Goal: Task Accomplishment & Management: Manage account settings

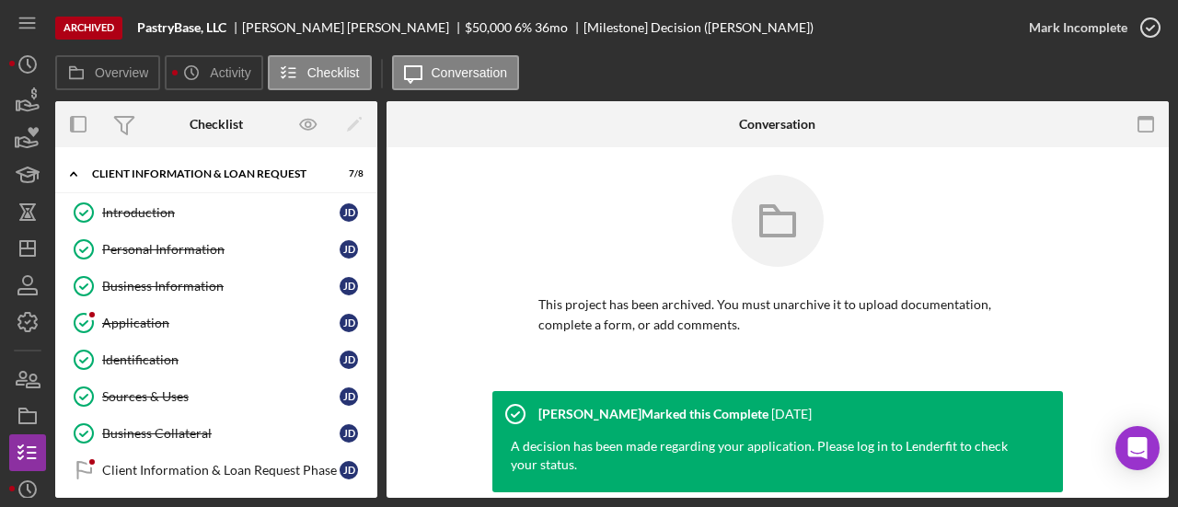
scroll to position [225, 0]
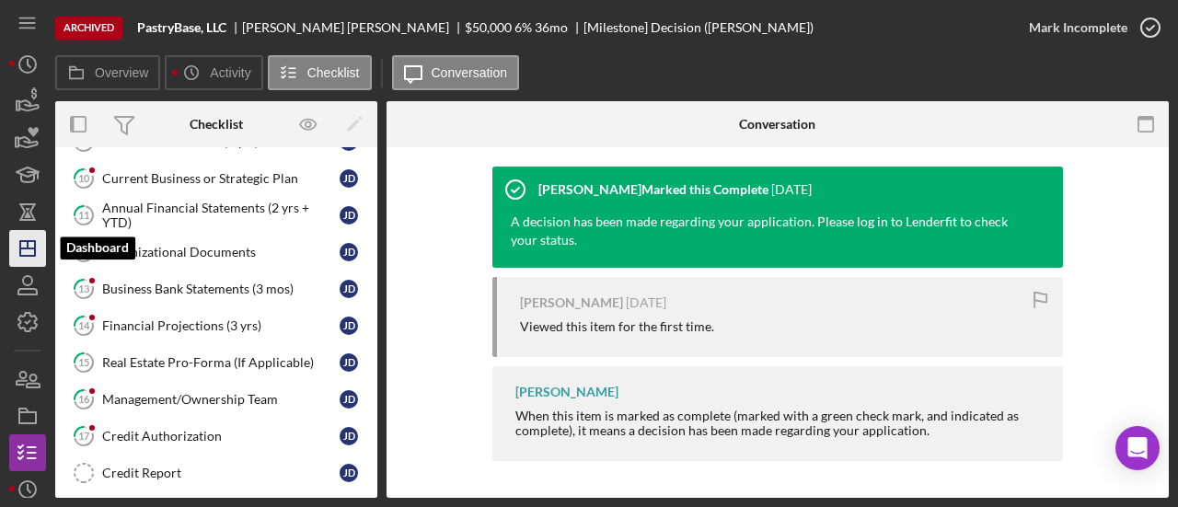
click at [31, 237] on icon "Icon/Dashboard" at bounding box center [28, 248] width 46 height 46
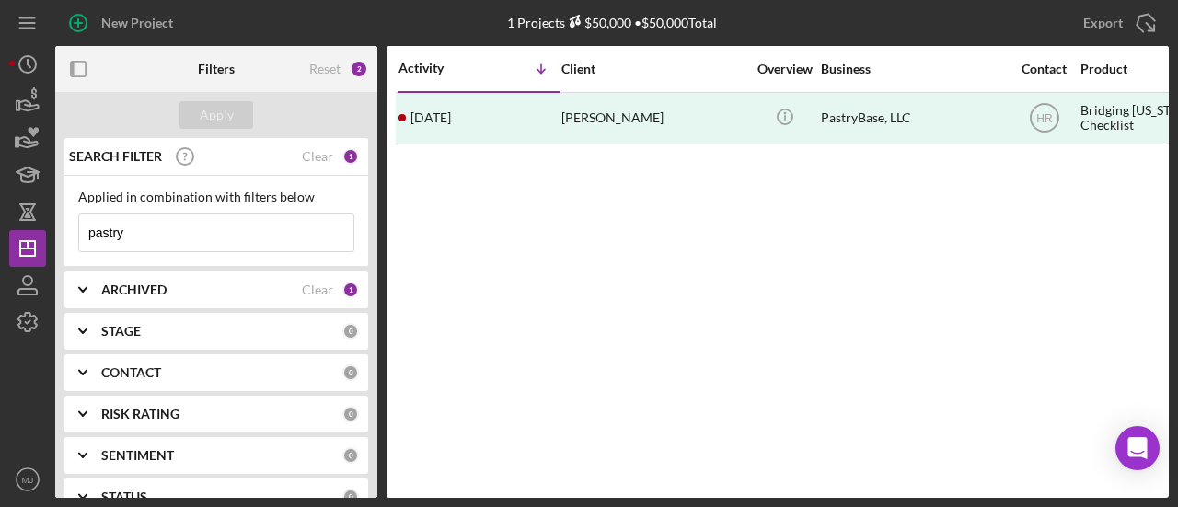
drag, startPoint x: 189, startPoint y: 241, endPoint x: -44, endPoint y: 225, distance: 233.4
click at [0, 225] on html "New Project 1 Projects $50,000 • $50,000 Total pastry Export Icon/Export Filter…" at bounding box center [589, 253] width 1178 height 507
click at [127, 294] on b "ARCHIVED" at bounding box center [133, 290] width 65 height 15
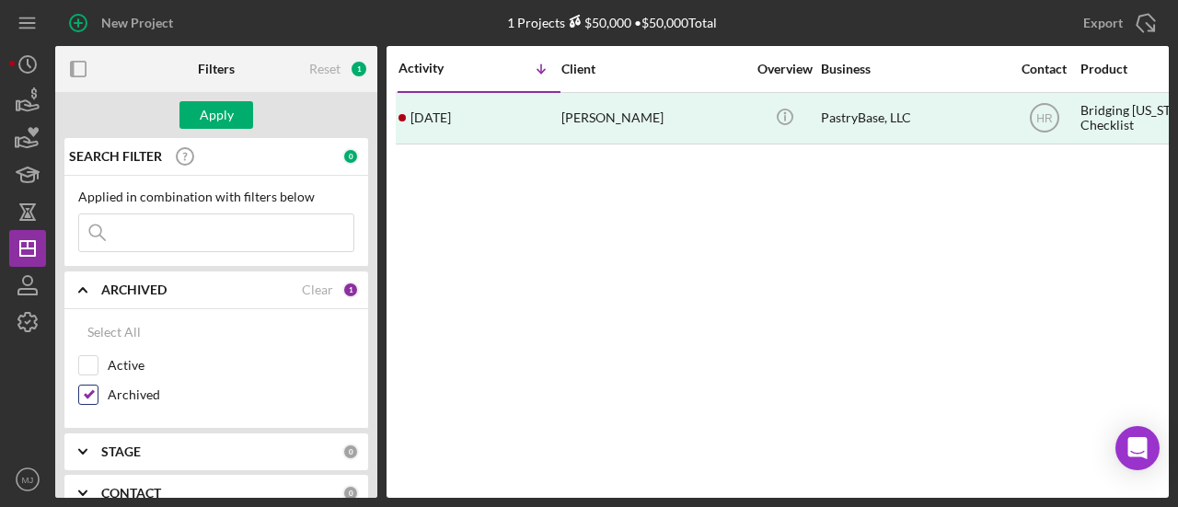
click at [88, 394] on input "Archived" at bounding box center [88, 395] width 18 height 18
checkbox input "false"
click at [92, 369] on input "Active" at bounding box center [88, 365] width 18 height 18
checkbox input "true"
click at [211, 119] on div "Apply" at bounding box center [217, 115] width 34 height 28
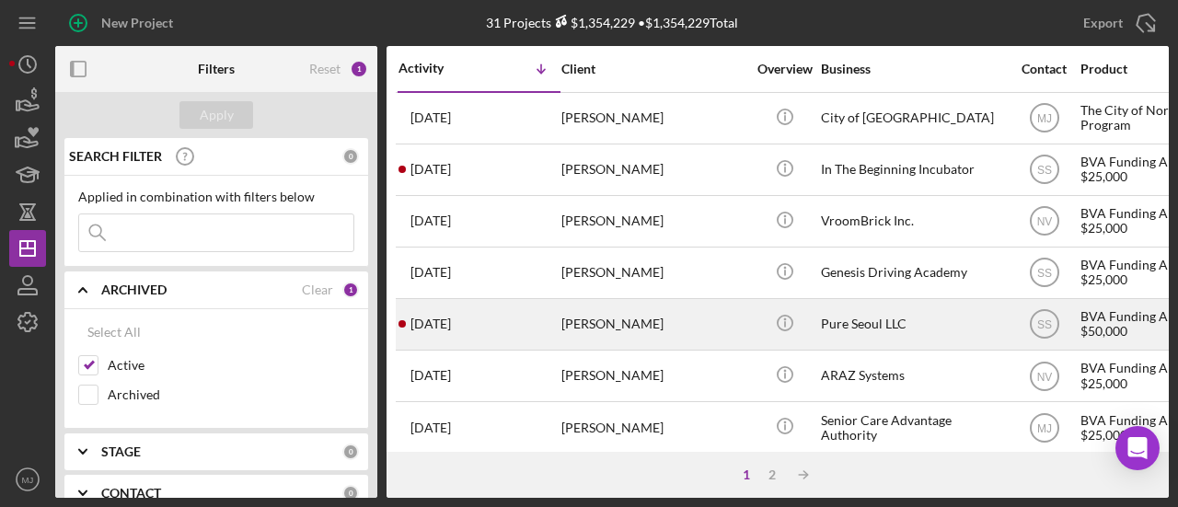
click at [589, 318] on div "[PERSON_NAME]" at bounding box center [653, 324] width 184 height 49
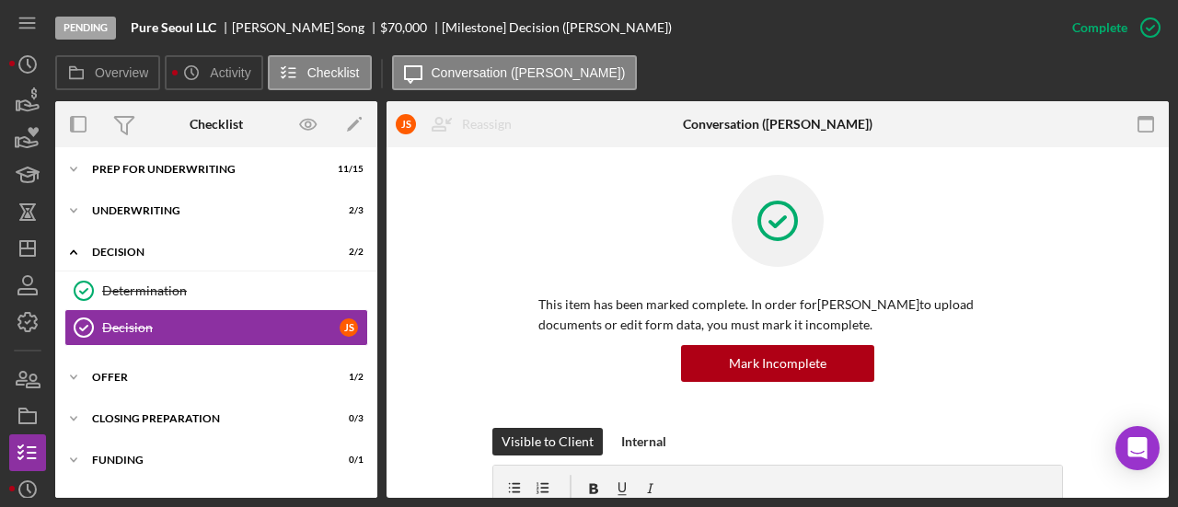
scroll to position [171, 0]
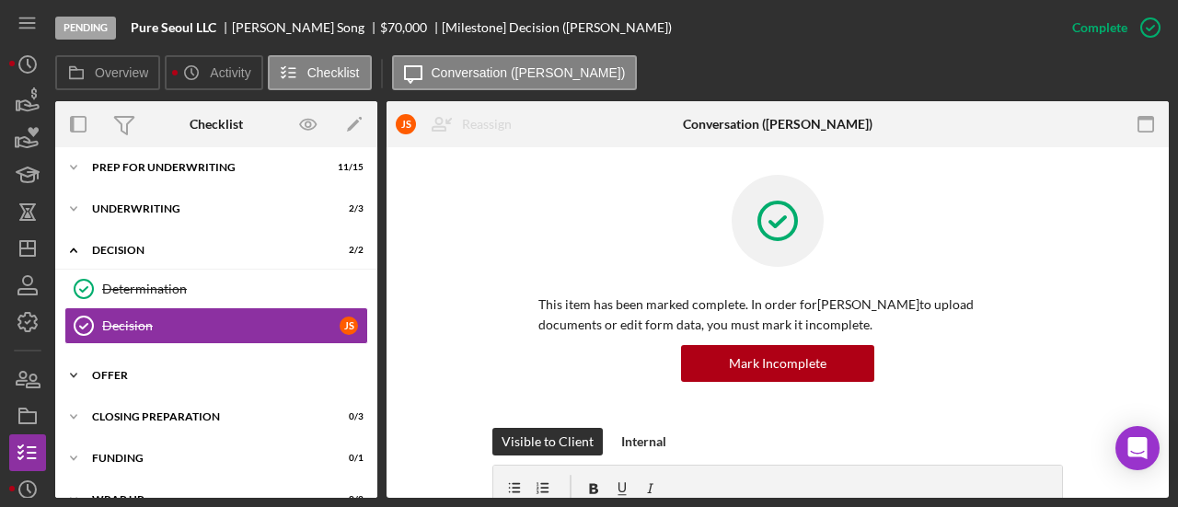
click at [98, 378] on div "Icon/Expander Offer 1 / 2" at bounding box center [216, 375] width 322 height 37
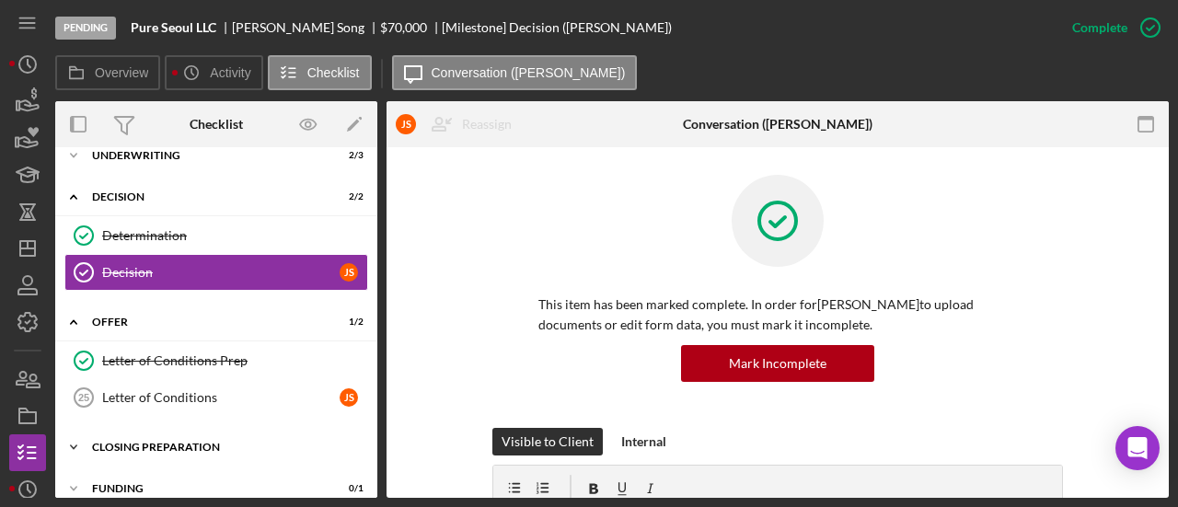
scroll to position [263, 0]
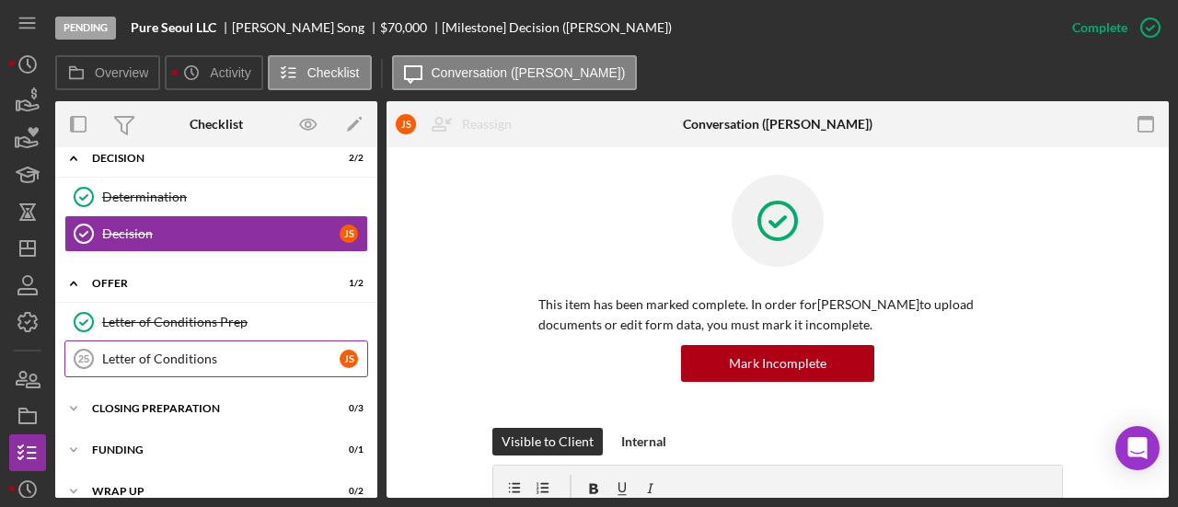
click at [181, 356] on div "Letter of Conditions" at bounding box center [220, 359] width 237 height 15
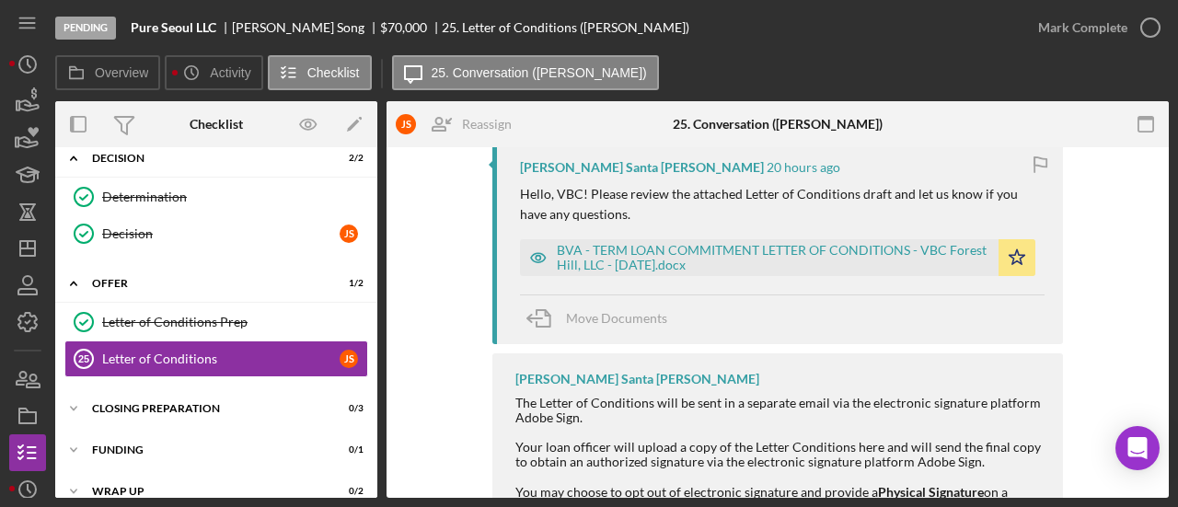
scroll to position [276, 0]
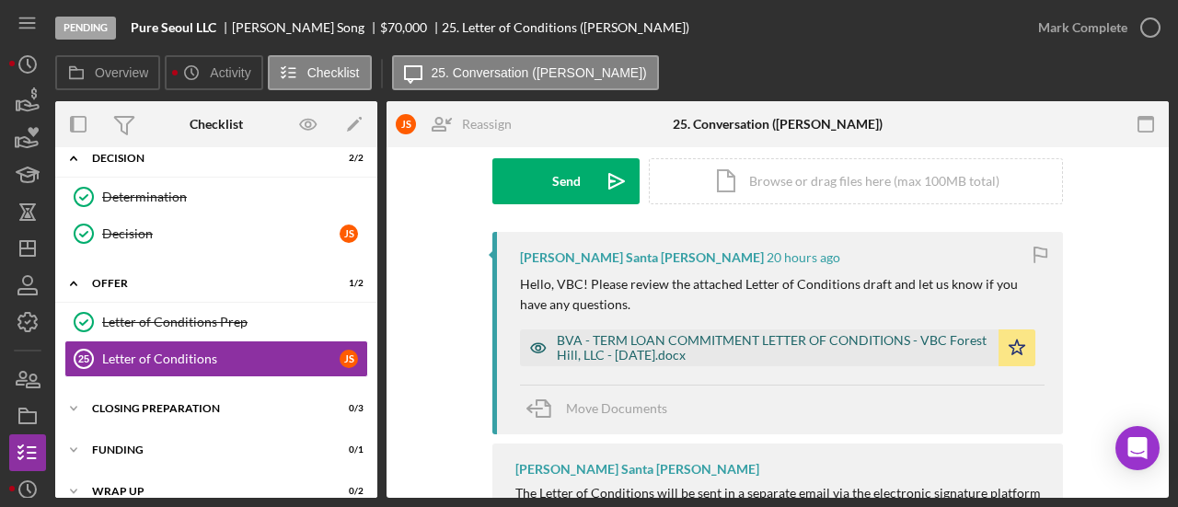
click at [739, 341] on div "BVA - TERM LOAN COMMITMENT LETTER OF CONDITIONS - VBC Forest Hill, LLC - [DATE]…" at bounding box center [773, 347] width 433 height 29
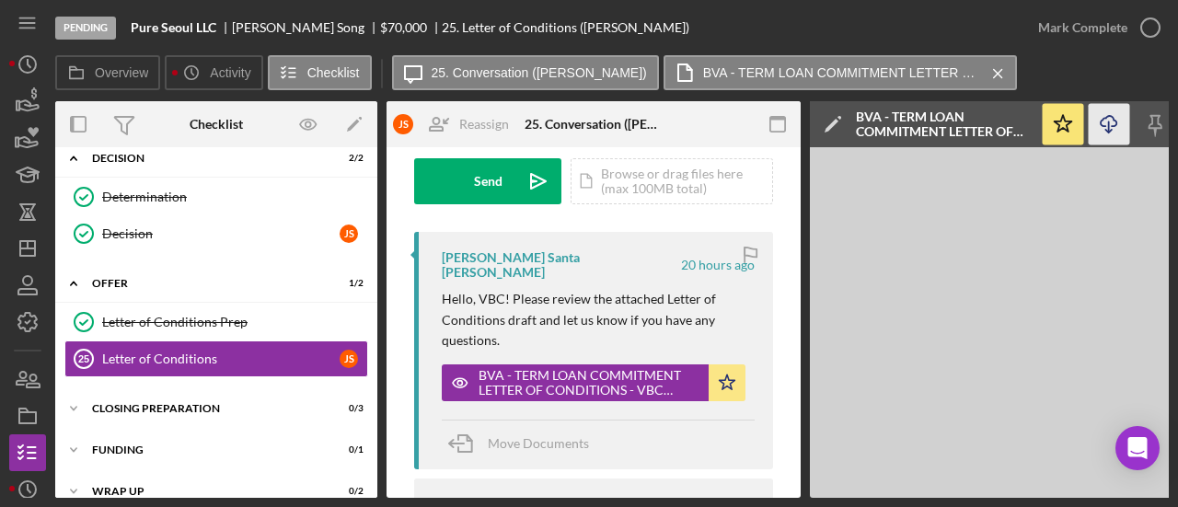
click at [1101, 129] on icon "Icon/Download" at bounding box center [1109, 124] width 41 height 41
click at [63, 248] on icon "Decision" at bounding box center [84, 234] width 46 height 46
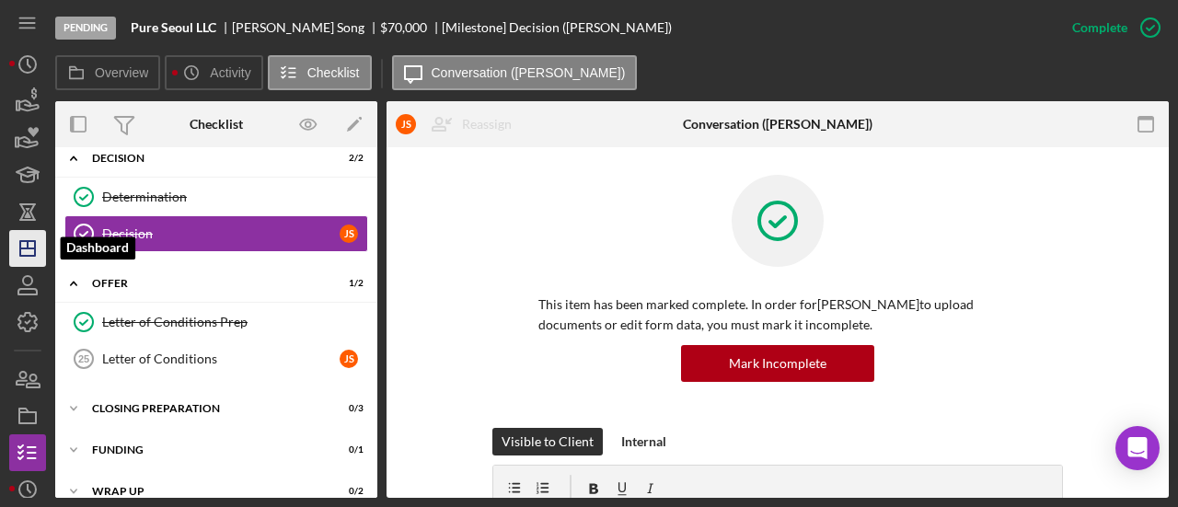
click at [35, 258] on icon "Icon/Dashboard" at bounding box center [28, 248] width 46 height 46
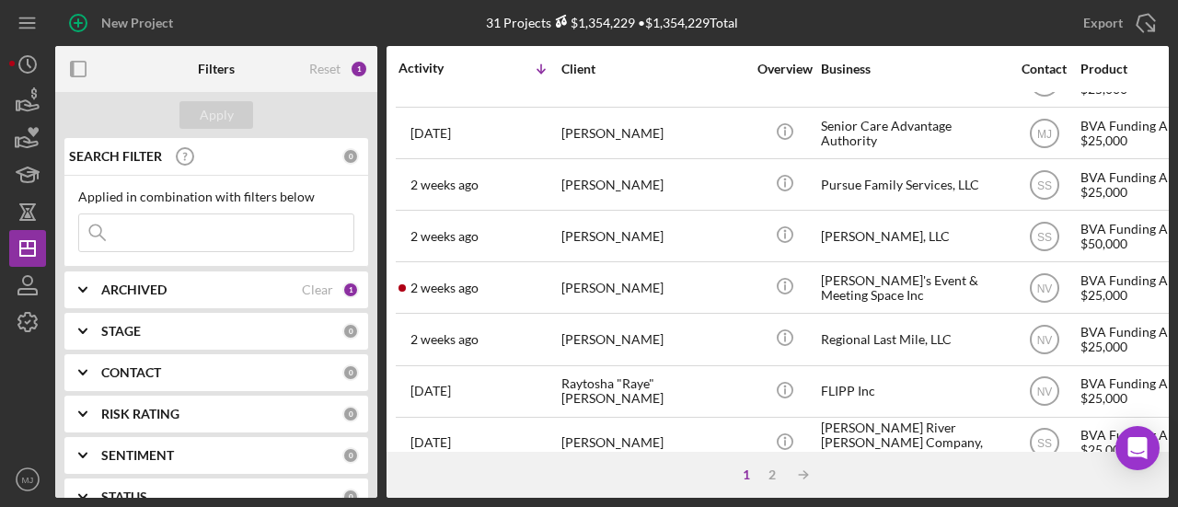
scroll to position [202, 0]
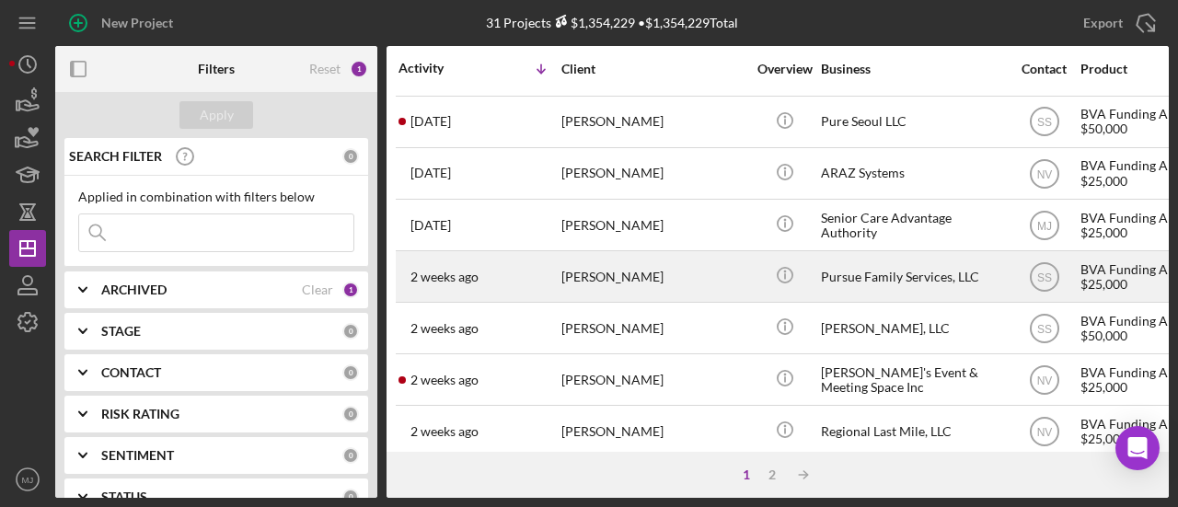
click at [874, 281] on div "Pursue Family Services, LLC" at bounding box center [913, 276] width 184 height 49
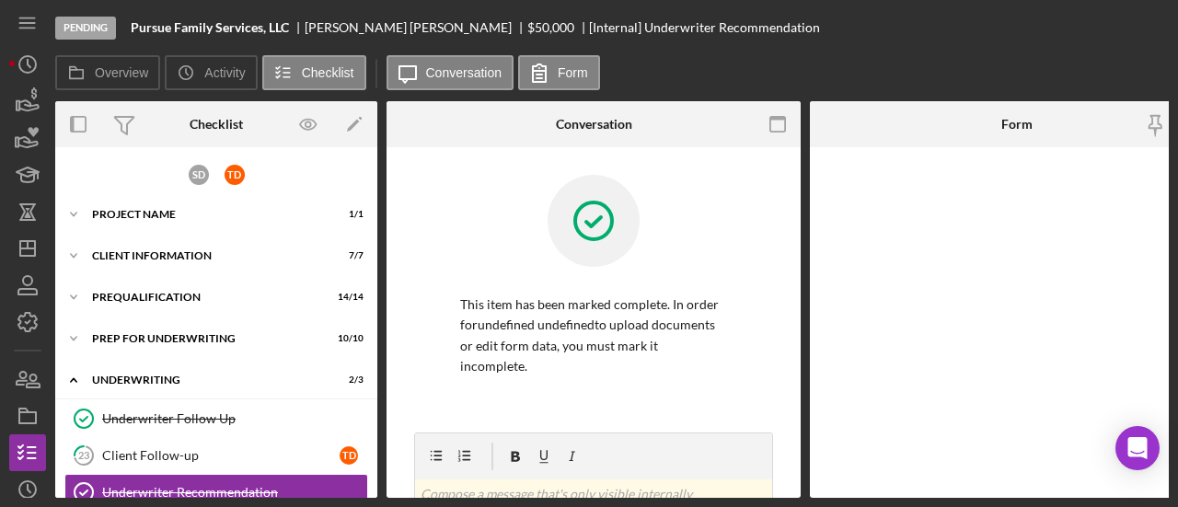
scroll to position [166, 0]
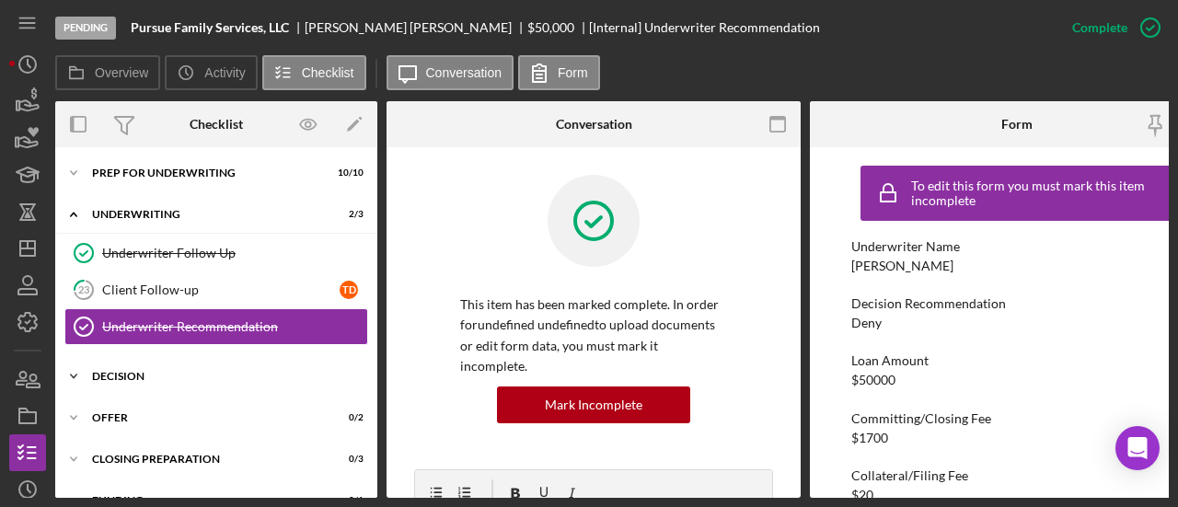
click at [147, 375] on div "Decision" at bounding box center [223, 376] width 262 height 11
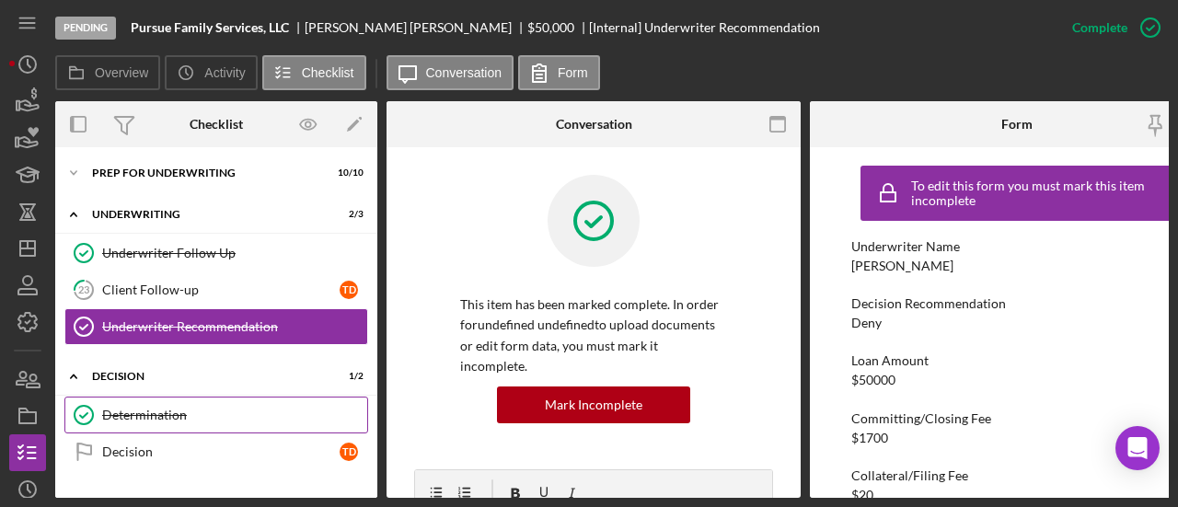
click at [152, 411] on div "Determination" at bounding box center [234, 415] width 265 height 15
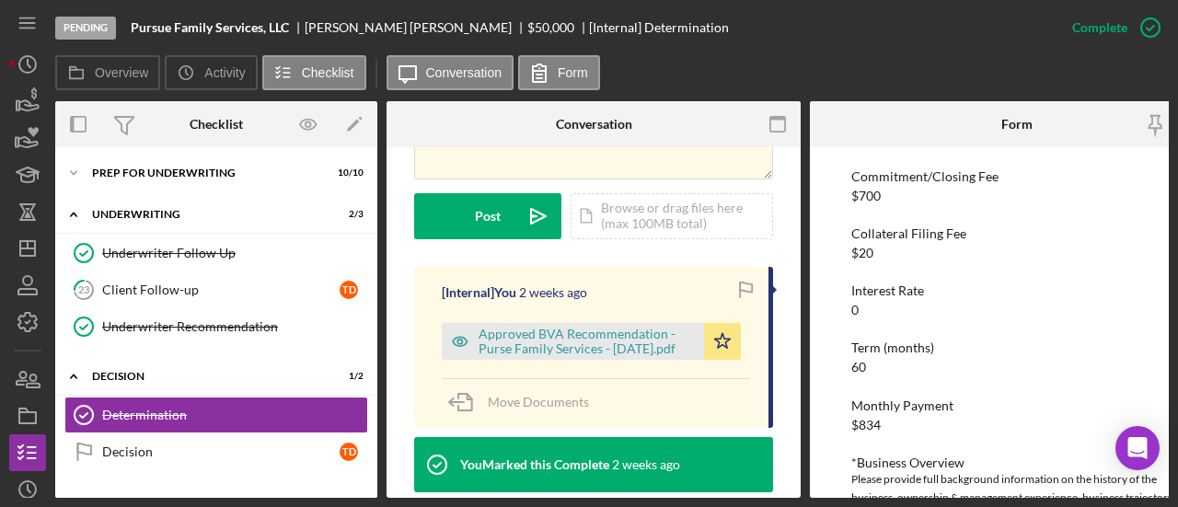
scroll to position [552, 0]
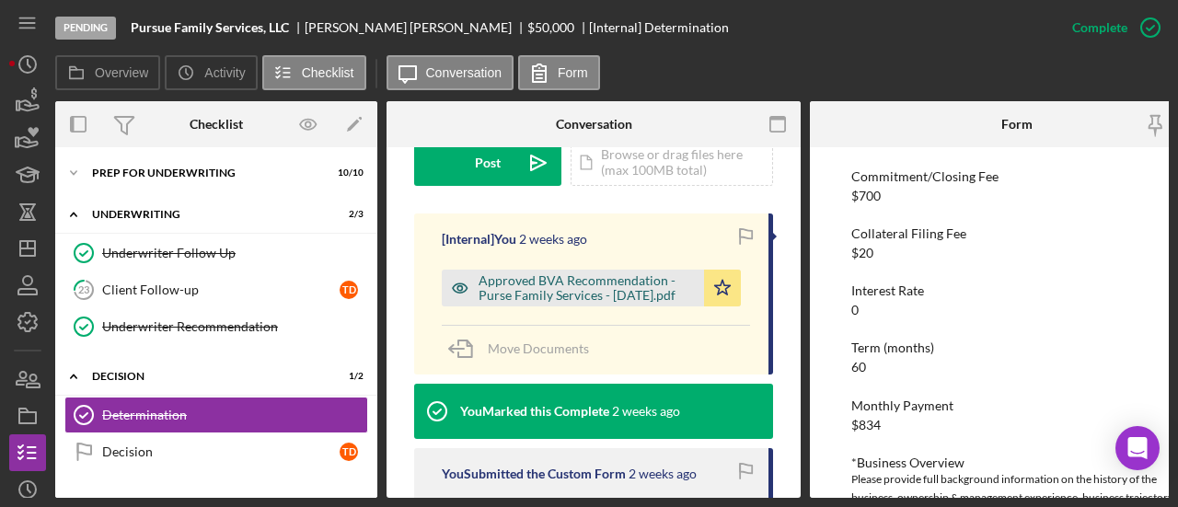
click at [591, 273] on div "Approved BVA Recommendation - Purse Family Services - [DATE].pdf" at bounding box center [587, 287] width 216 height 29
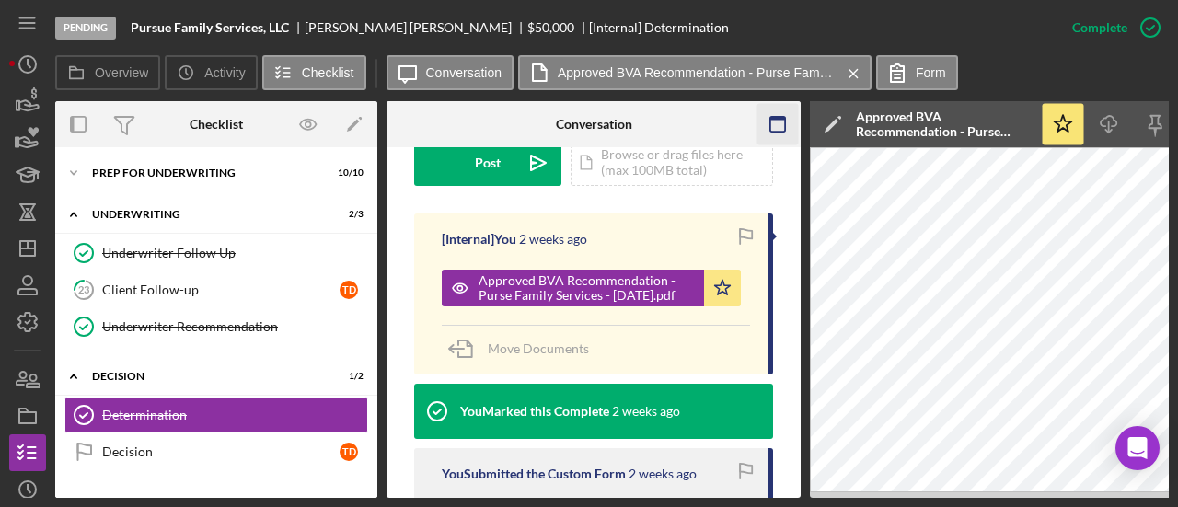
click at [777, 124] on icon "button" at bounding box center [777, 124] width 41 height 41
